Goal: Task Accomplishment & Management: Use online tool/utility

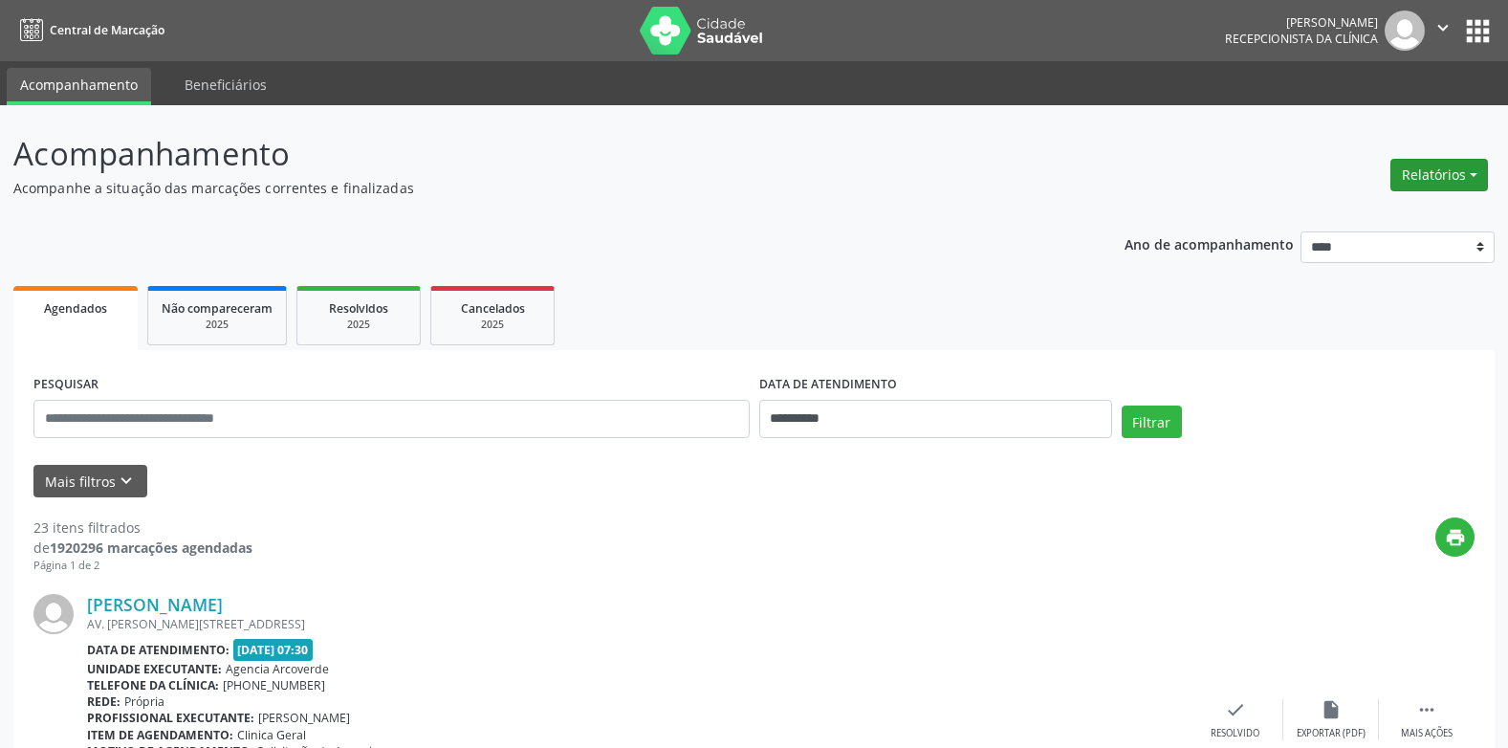
click at [1474, 174] on button "Relatórios" at bounding box center [1439, 175] width 98 height 33
click at [1358, 221] on link "Agendamentos" at bounding box center [1386, 216] width 206 height 27
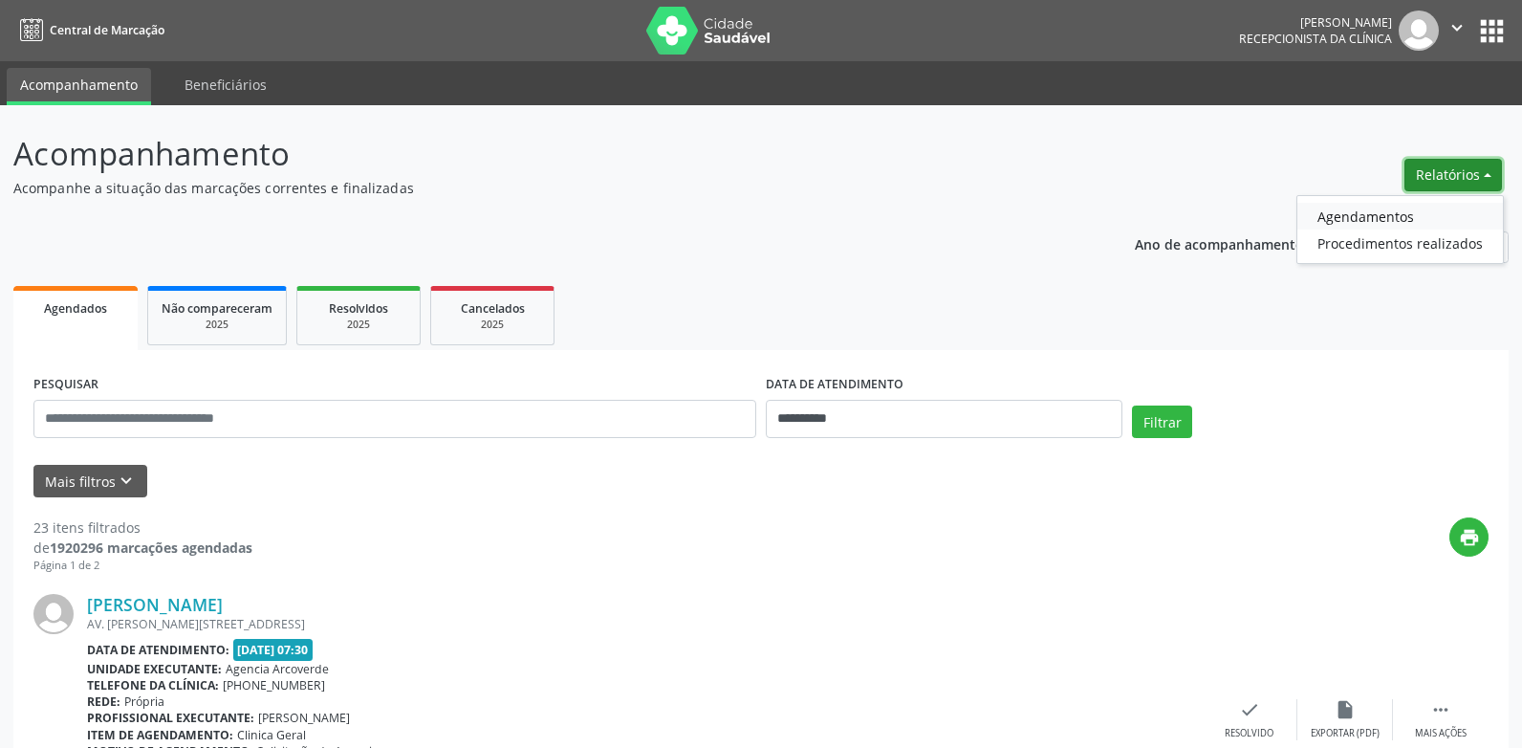
select select "*"
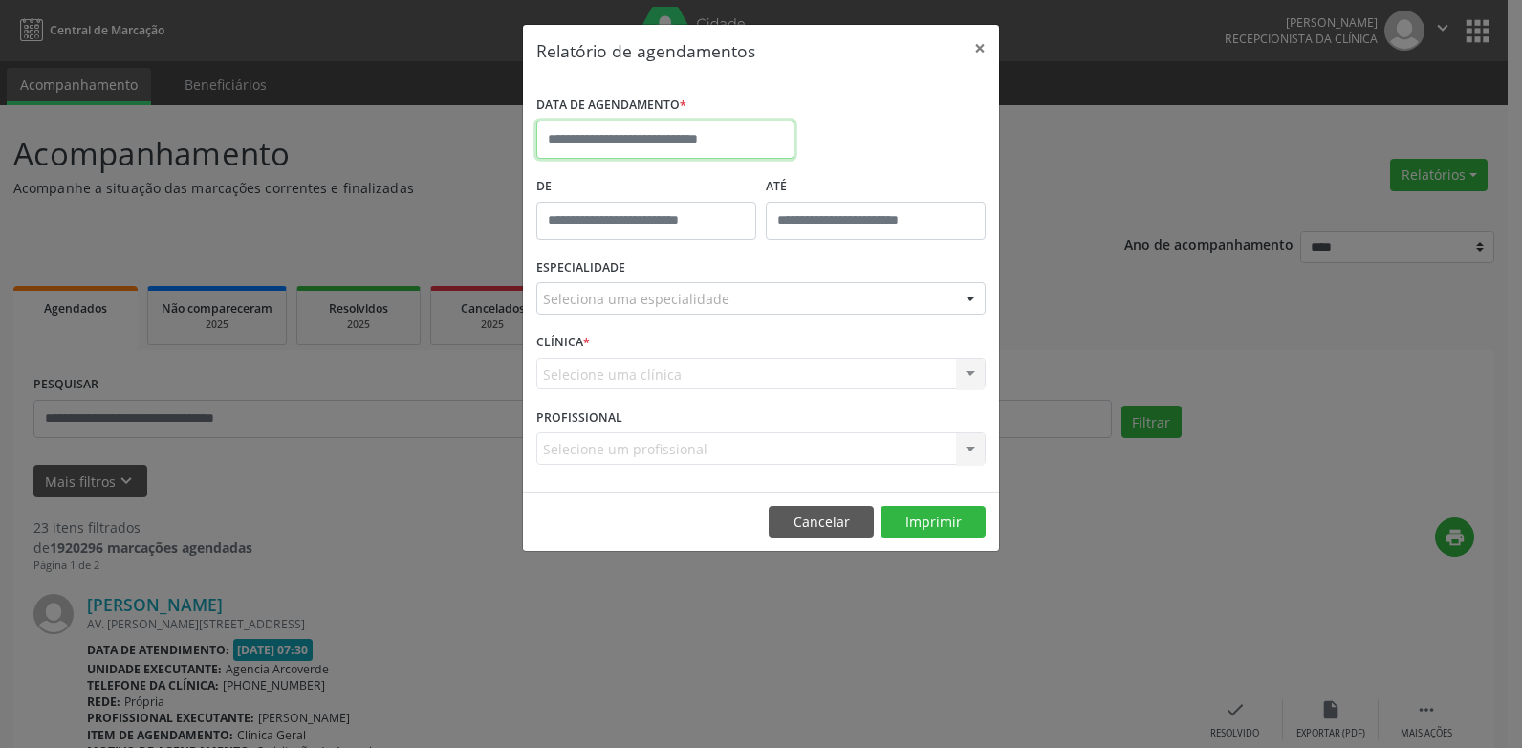
click at [651, 144] on input "text" at bounding box center [665, 139] width 258 height 38
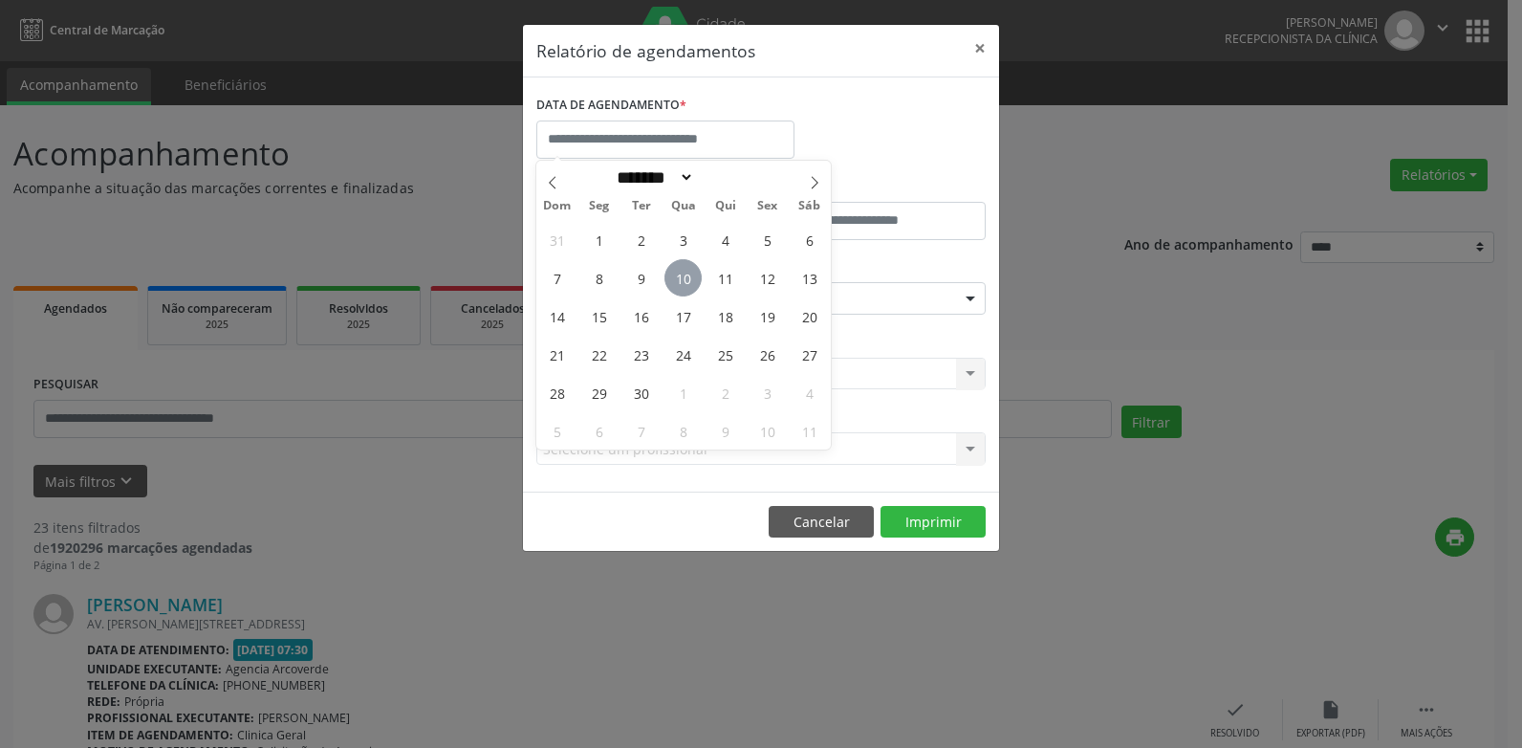
click at [682, 273] on span "10" at bounding box center [683, 277] width 37 height 37
type input "**********"
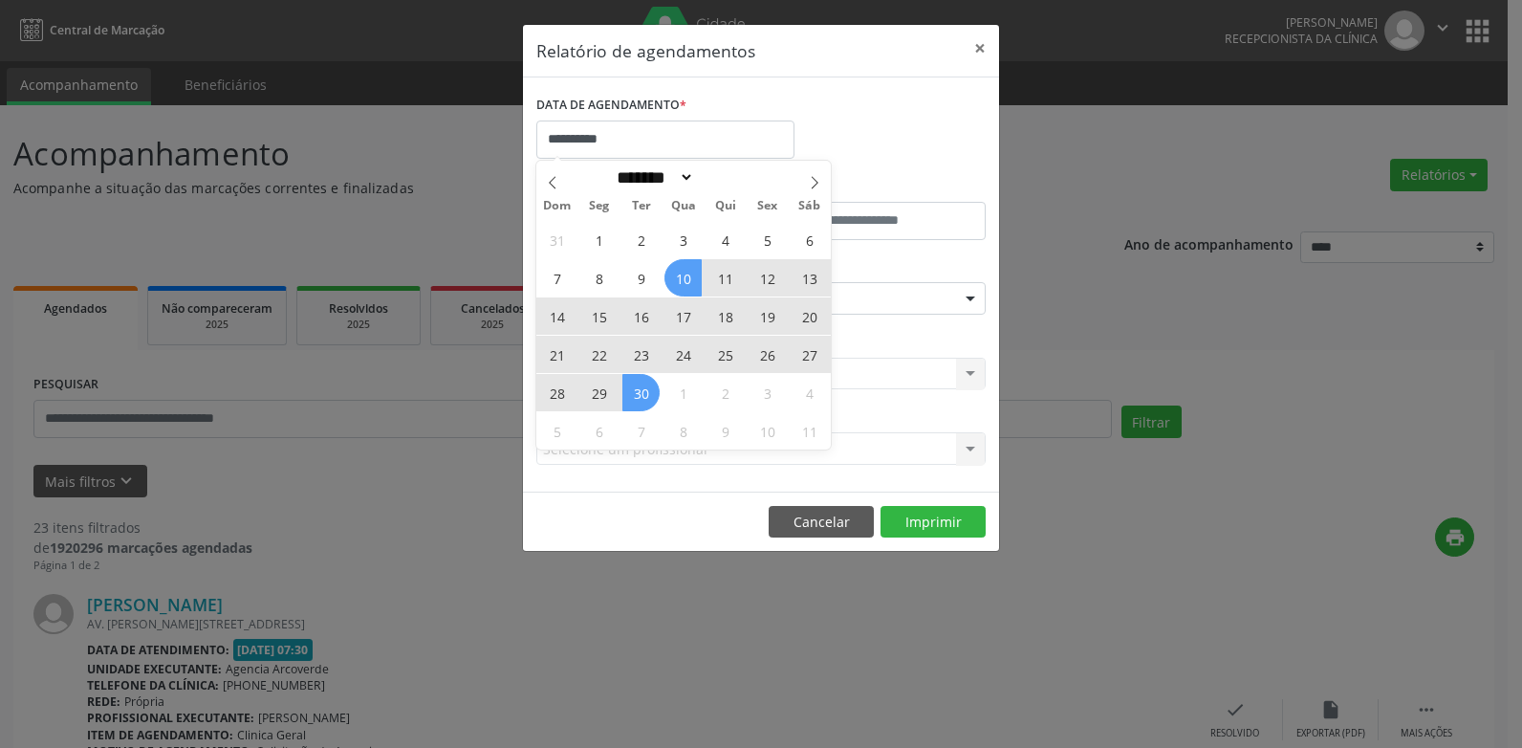
click at [644, 387] on span "30" at bounding box center [641, 392] width 37 height 37
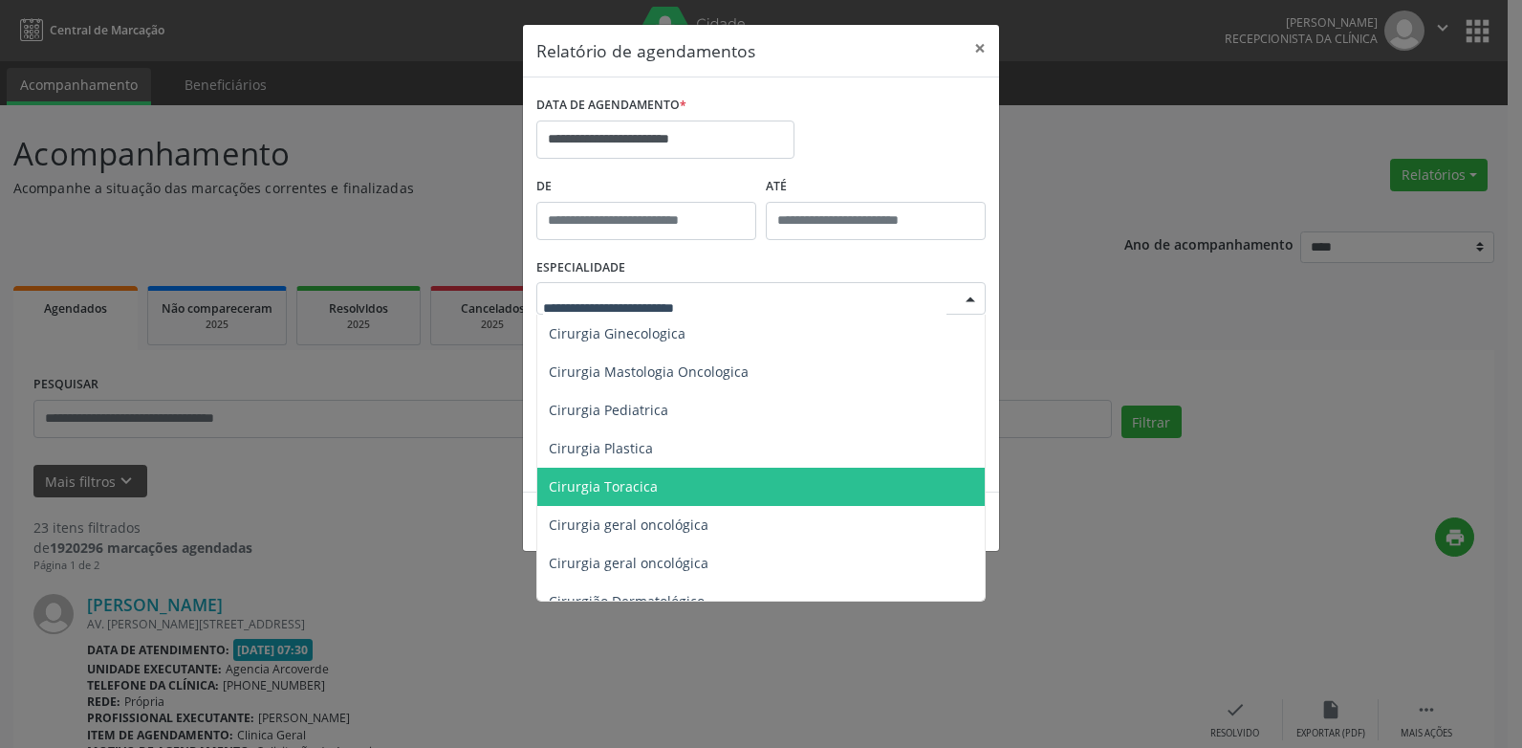
scroll to position [574, 0]
click at [572, 488] on span "Clinica Medica" at bounding box center [596, 486] width 94 height 18
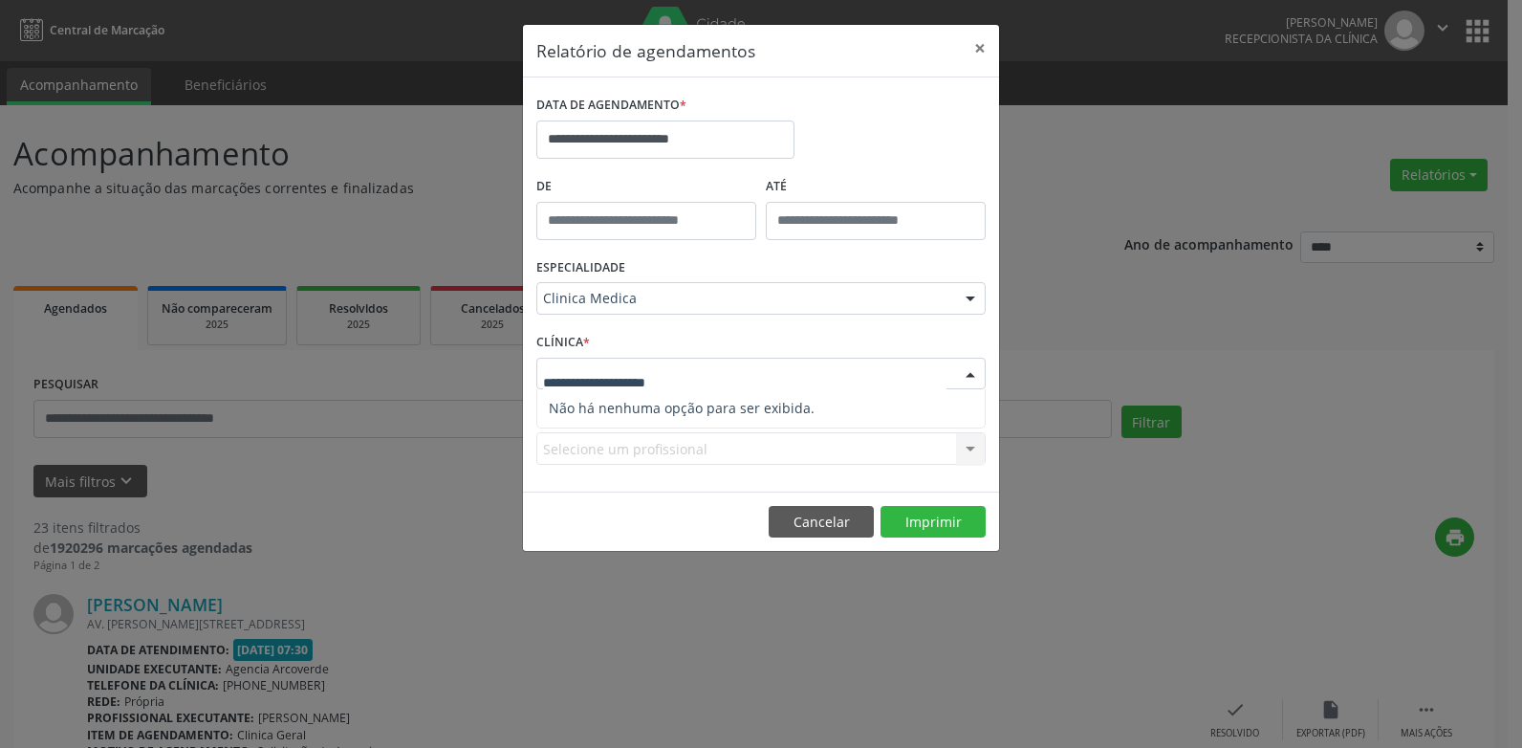
click at [668, 369] on input "text" at bounding box center [745, 383] width 404 height 38
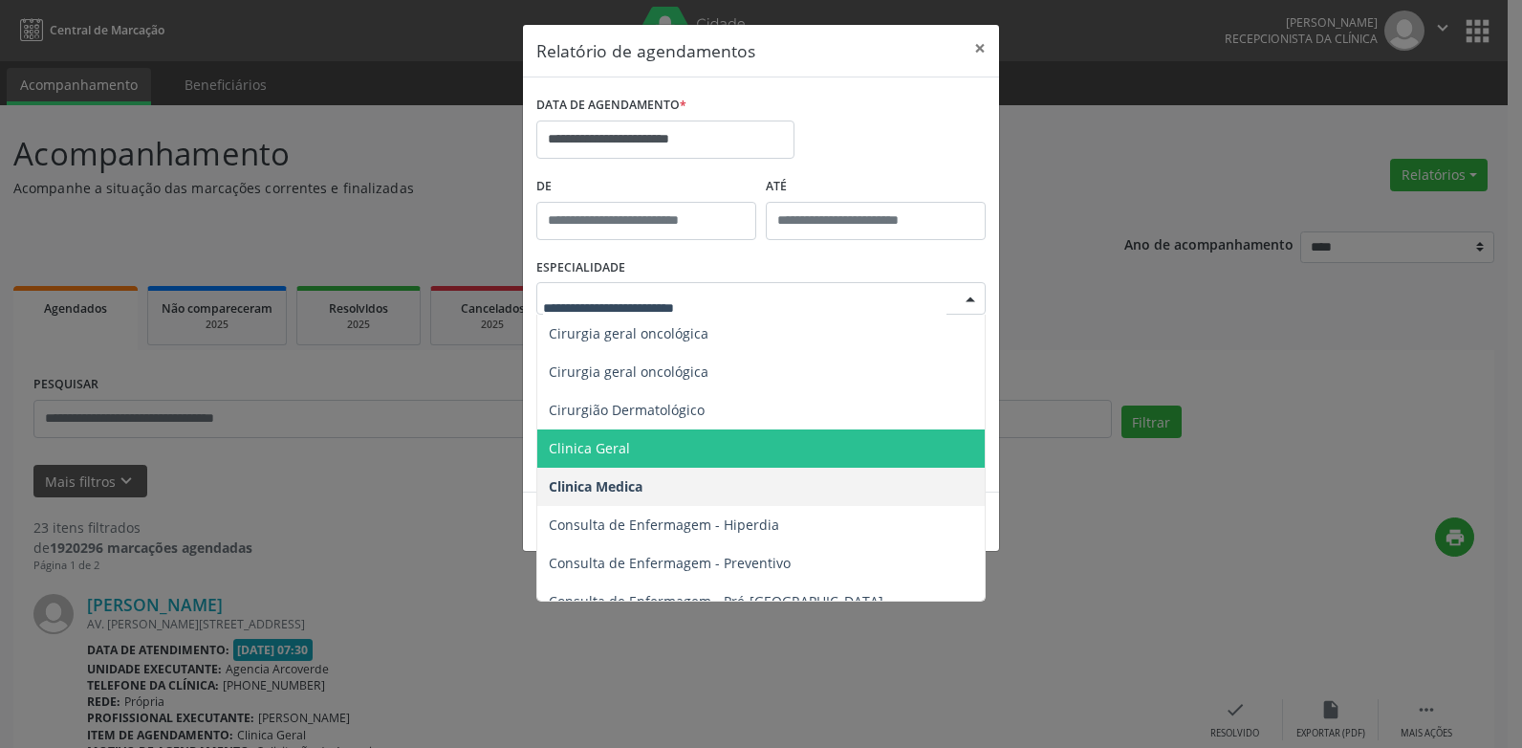
click at [600, 436] on span "Clinica Geral" at bounding box center [762, 448] width 450 height 38
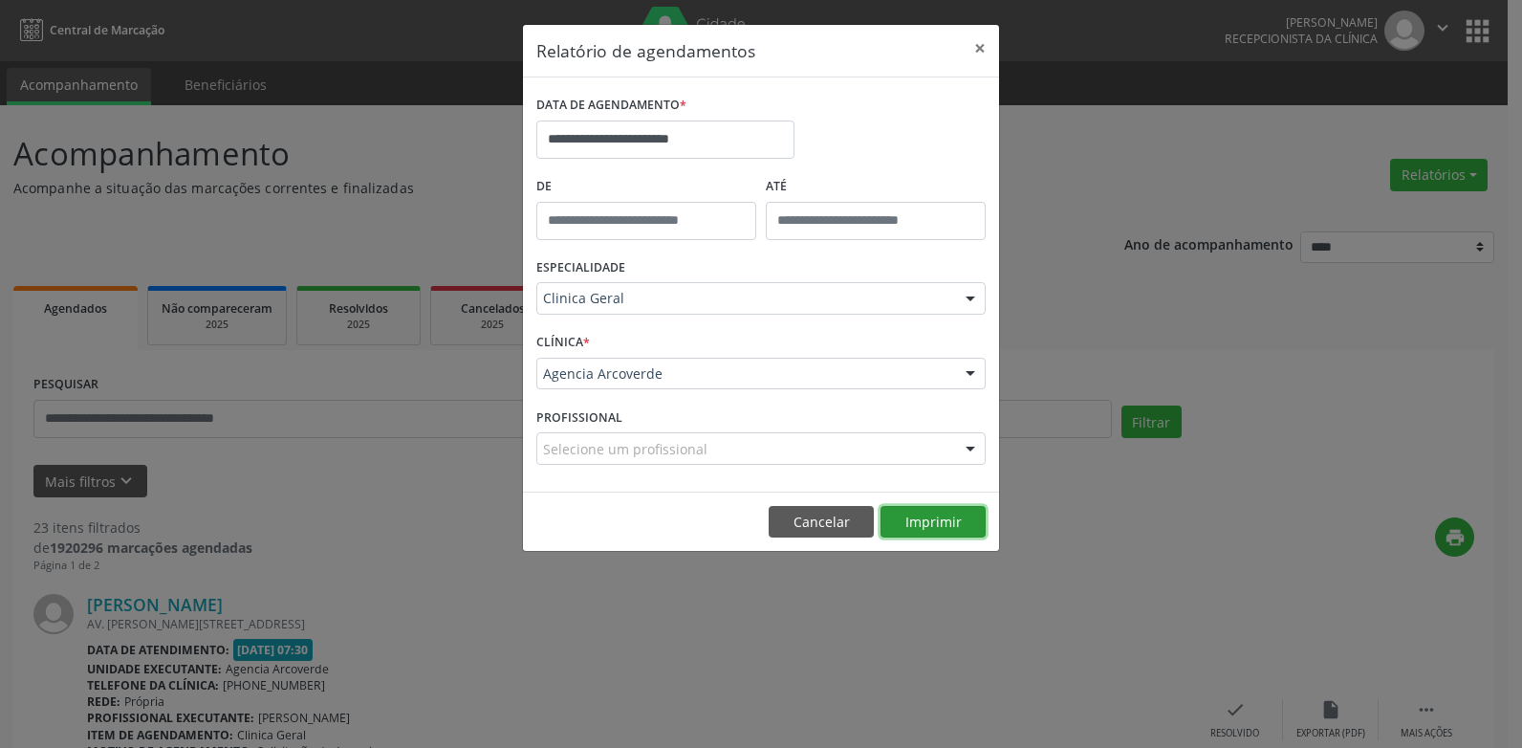
click at [943, 530] on button "Imprimir" at bounding box center [933, 522] width 105 height 33
